Goal: Task Accomplishment & Management: Manage account settings

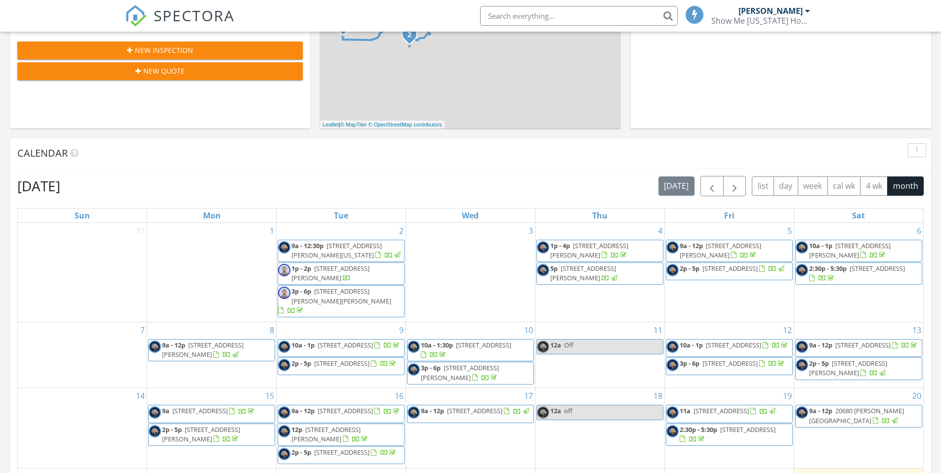
scroll to position [543, 0]
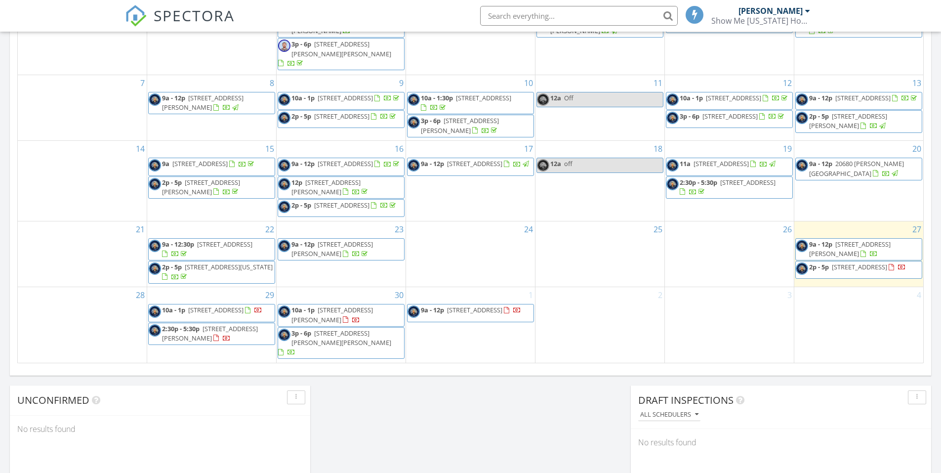
click at [876, 251] on span "73 Jon Don Cir, Sunrise Beach 65079" at bounding box center [850, 249] width 82 height 18
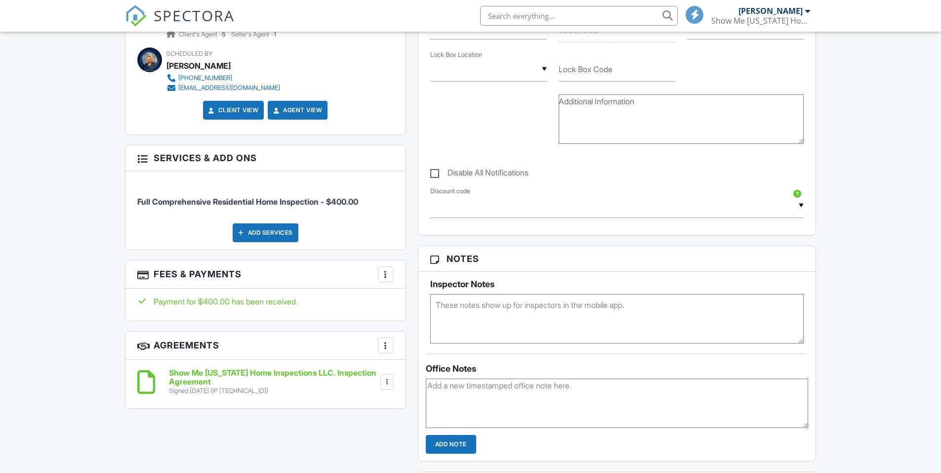
click at [388, 276] on div at bounding box center [386, 274] width 10 height 10
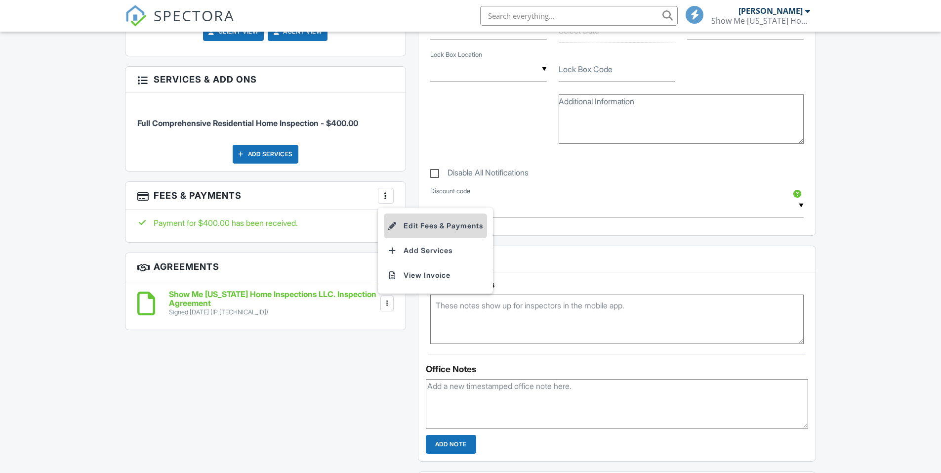
click at [417, 229] on li "Edit Fees & Payments" at bounding box center [435, 225] width 103 height 25
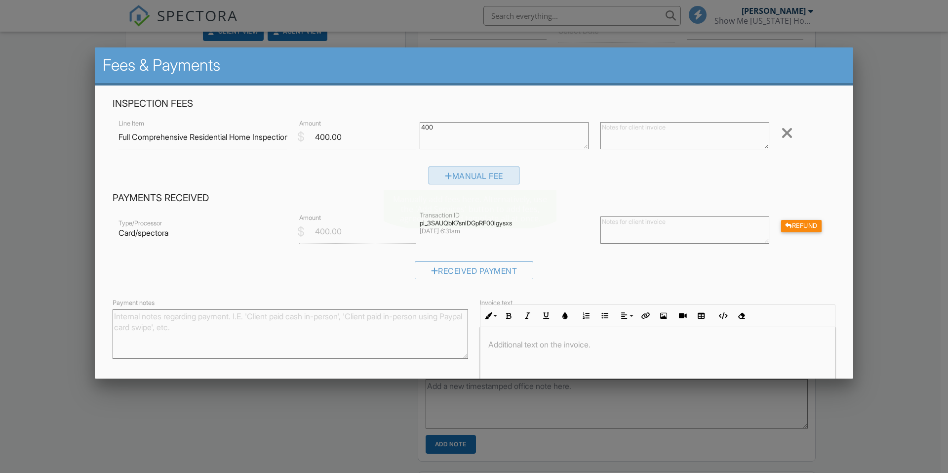
click at [473, 173] on div "Manual Fee" at bounding box center [474, 175] width 91 height 18
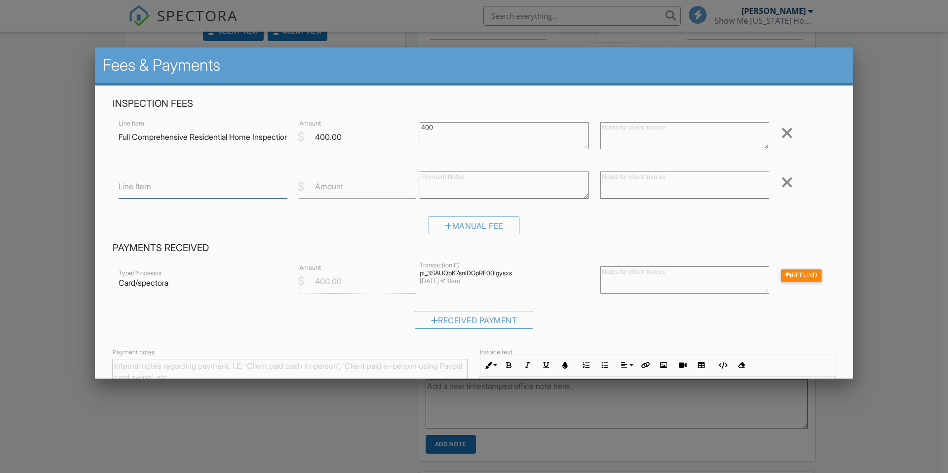
click at [204, 186] on input "Line Item" at bounding box center [203, 186] width 169 height 24
click at [219, 186] on input "Sew" at bounding box center [203, 186] width 169 height 24
type input "Sewer Scope"
click at [329, 198] on input "Amount" at bounding box center [357, 186] width 117 height 24
click at [350, 191] on input "11" at bounding box center [357, 186] width 117 height 24
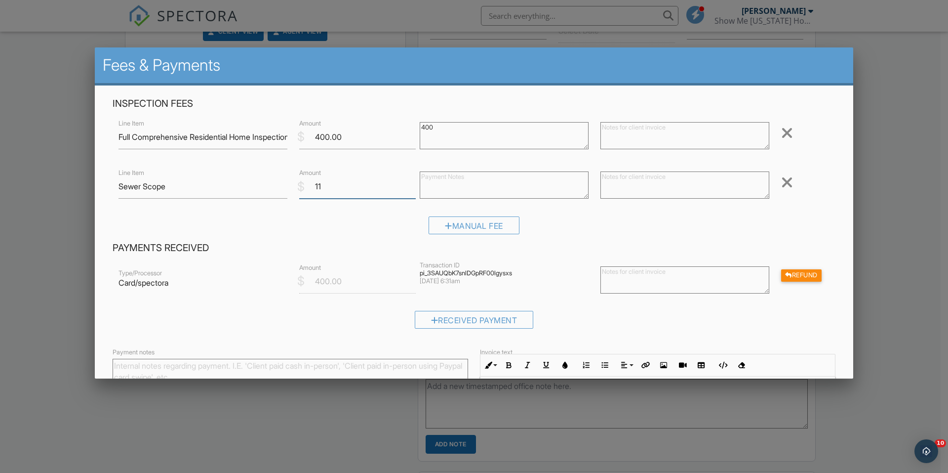
click at [342, 188] on input "11" at bounding box center [357, 186] width 117 height 24
type input "115"
click at [559, 220] on div "Manual Fee" at bounding box center [474, 228] width 723 height 25
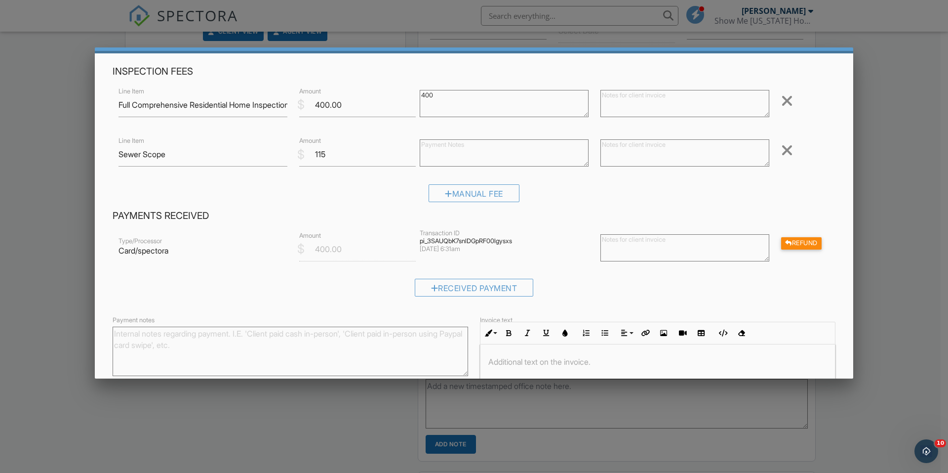
scroll to position [49, 0]
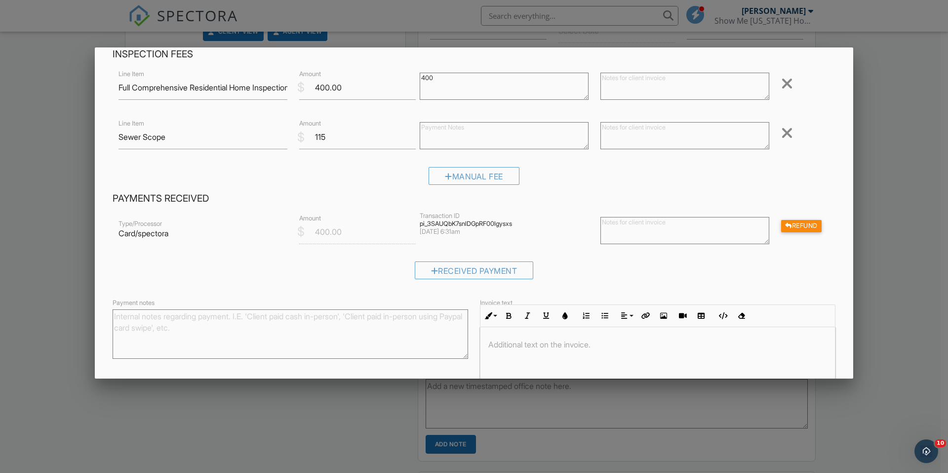
click at [573, 199] on h4 "Payments Received" at bounding box center [474, 198] width 723 height 13
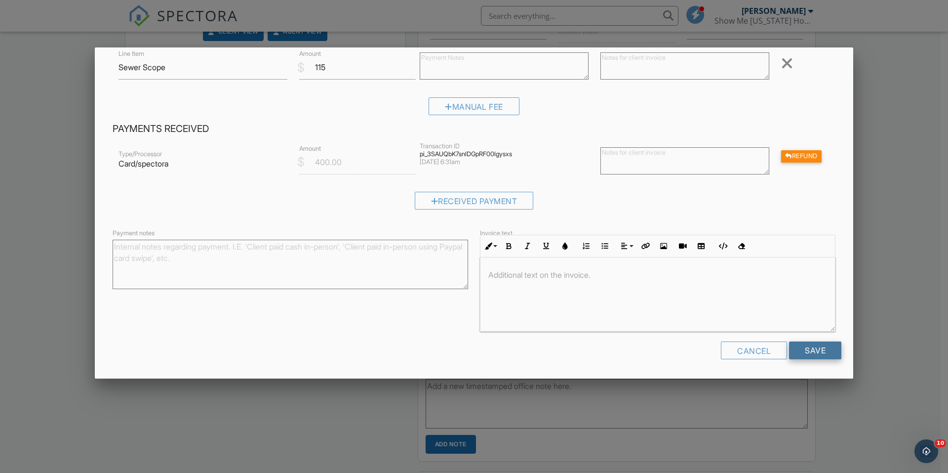
click at [802, 354] on input "Save" at bounding box center [815, 350] width 52 height 18
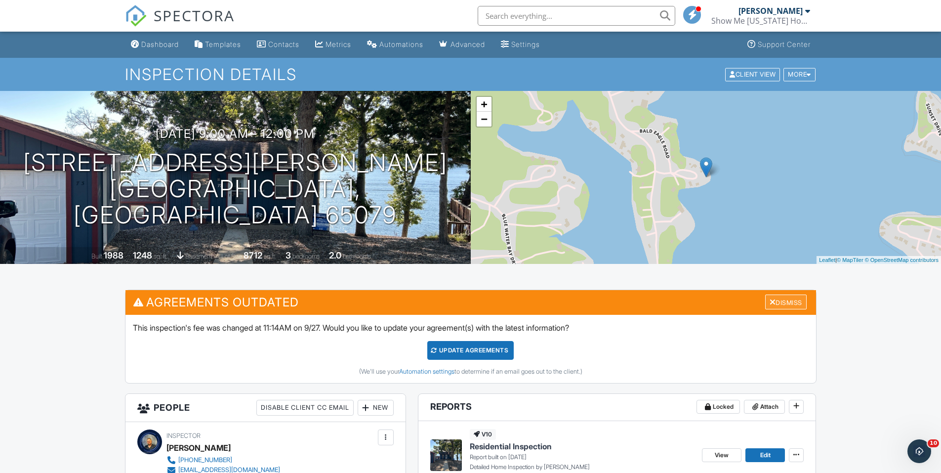
click at [781, 303] on div "Dismiss" at bounding box center [785, 301] width 41 height 15
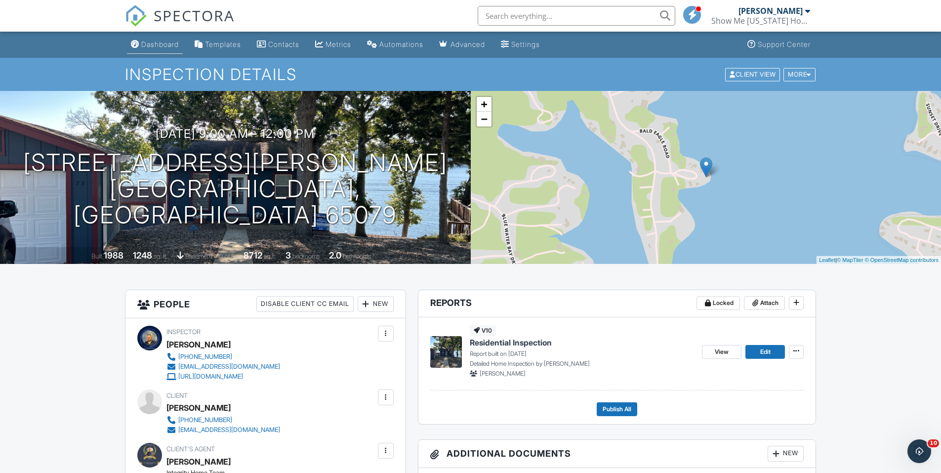
click at [144, 41] on div "Dashboard" at bounding box center [160, 44] width 38 height 8
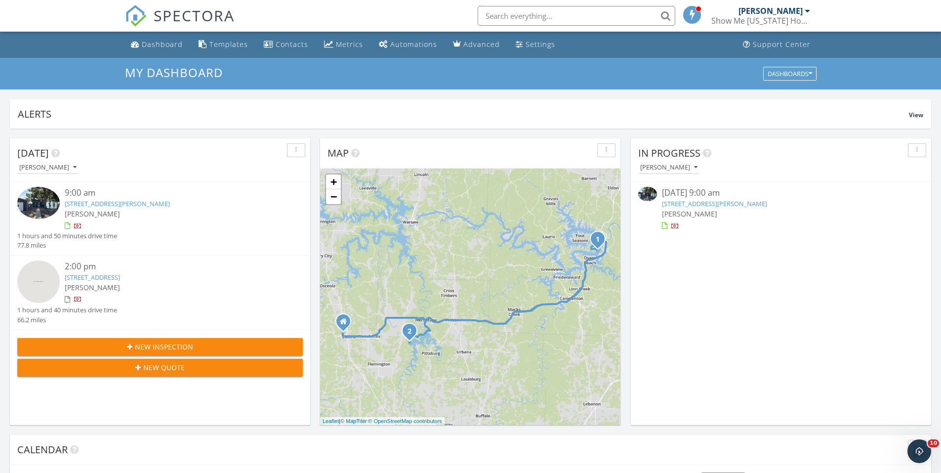
click at [730, 206] on link "73 Jon Don Cir, Sunrise Beach, MO 65079" at bounding box center [714, 203] width 105 height 9
click at [732, 202] on link "73 Jon Don Cir, Sunrise Beach, MO 65079" at bounding box center [714, 203] width 105 height 9
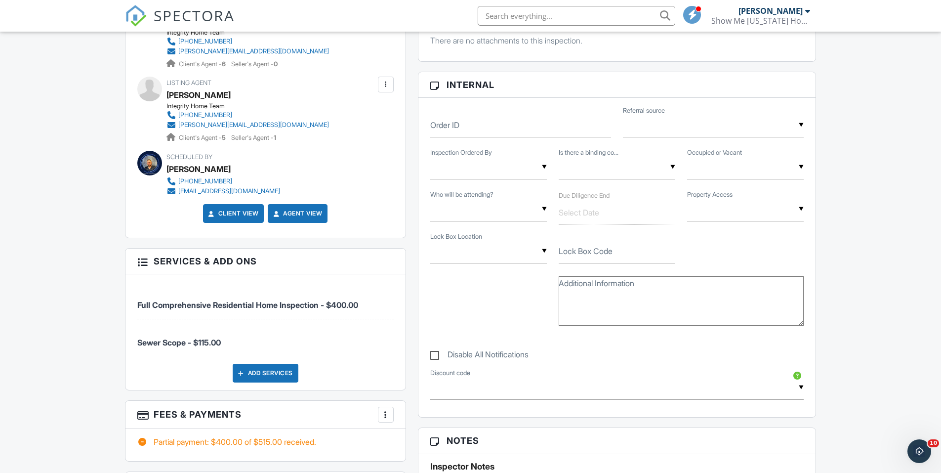
scroll to position [296, 0]
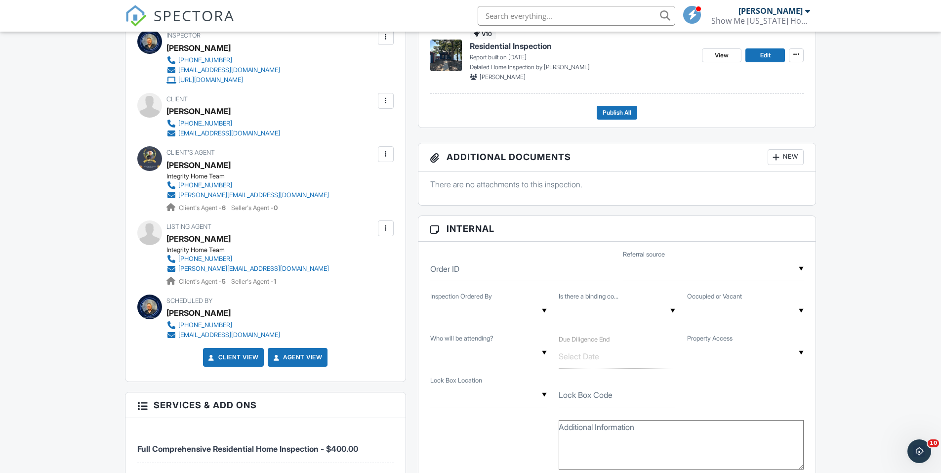
click at [180, 23] on span "SPECTORA" at bounding box center [194, 15] width 81 height 21
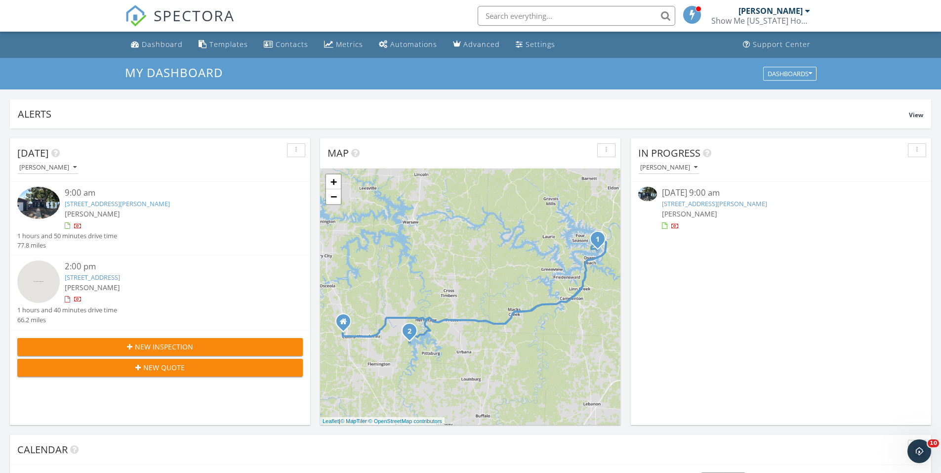
scroll to position [148, 0]
